Goal: Task Accomplishment & Management: Complete application form

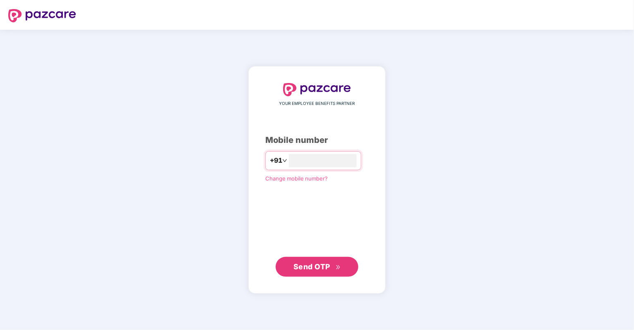
type input "**********"
click at [321, 275] on button "Send OTP" at bounding box center [317, 267] width 83 height 20
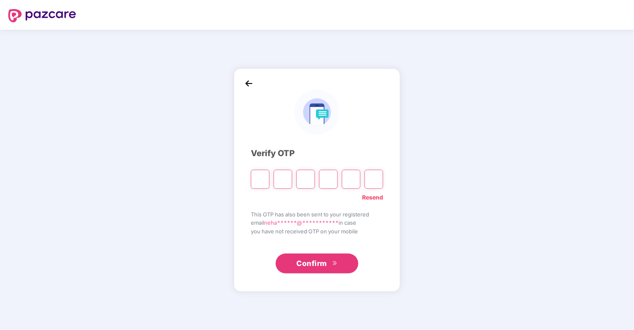
type input "*"
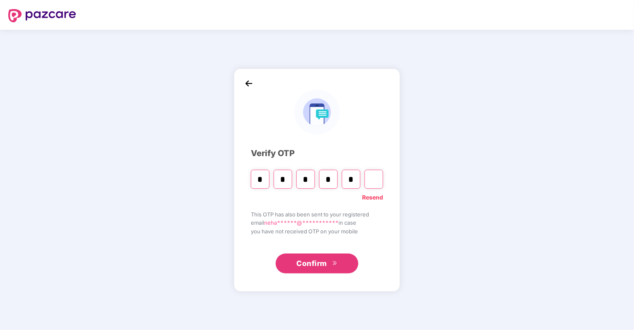
type input "*"
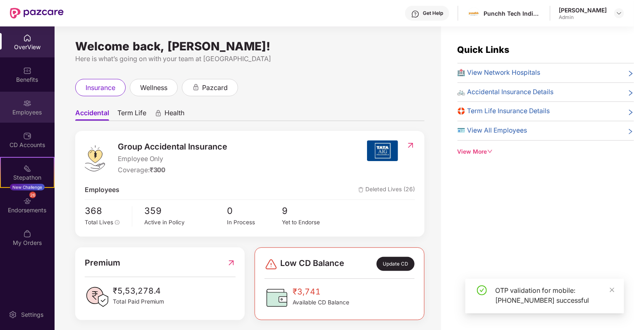
click at [37, 112] on div "Employees" at bounding box center [27, 112] width 55 height 8
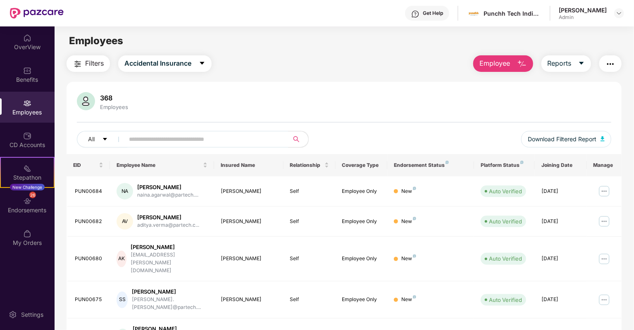
click at [510, 67] on button "Employee" at bounding box center [503, 63] width 60 height 17
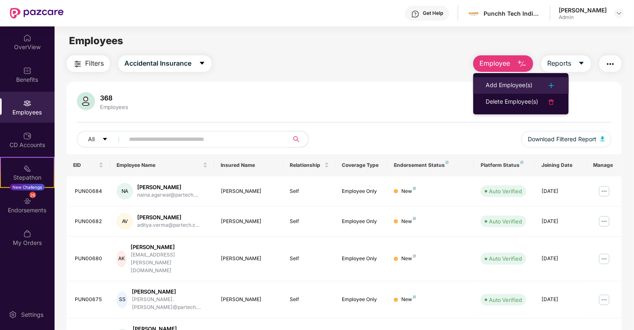
click at [505, 82] on div "Add Employee(s)" at bounding box center [508, 86] width 47 height 10
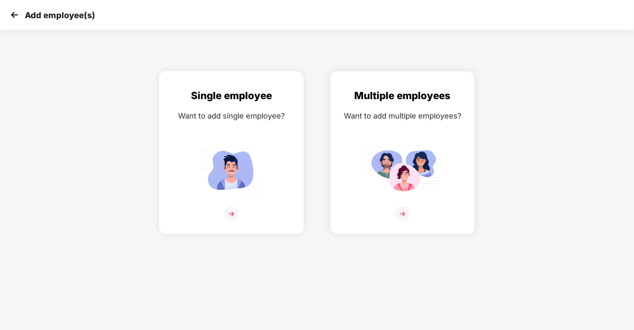
click at [235, 216] on img at bounding box center [231, 214] width 15 height 15
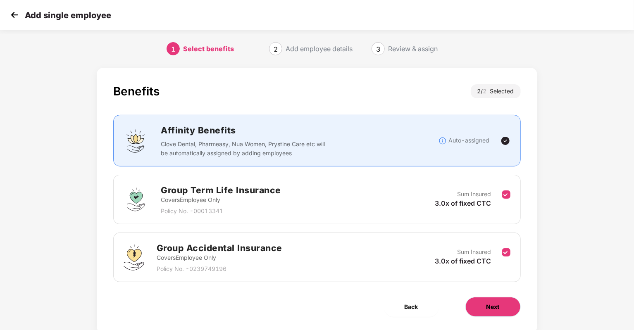
click at [491, 309] on span "Next" at bounding box center [492, 306] width 13 height 9
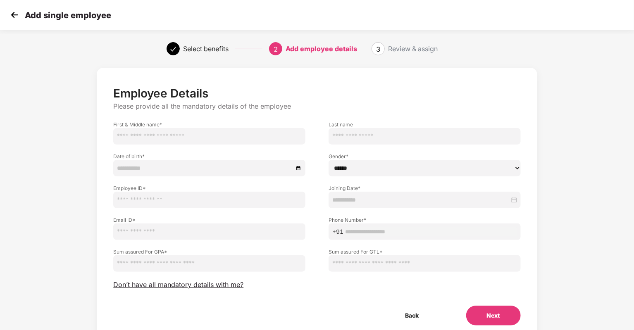
click at [198, 142] on input "text" at bounding box center [209, 136] width 192 height 17
